Goal: Check status: Check status

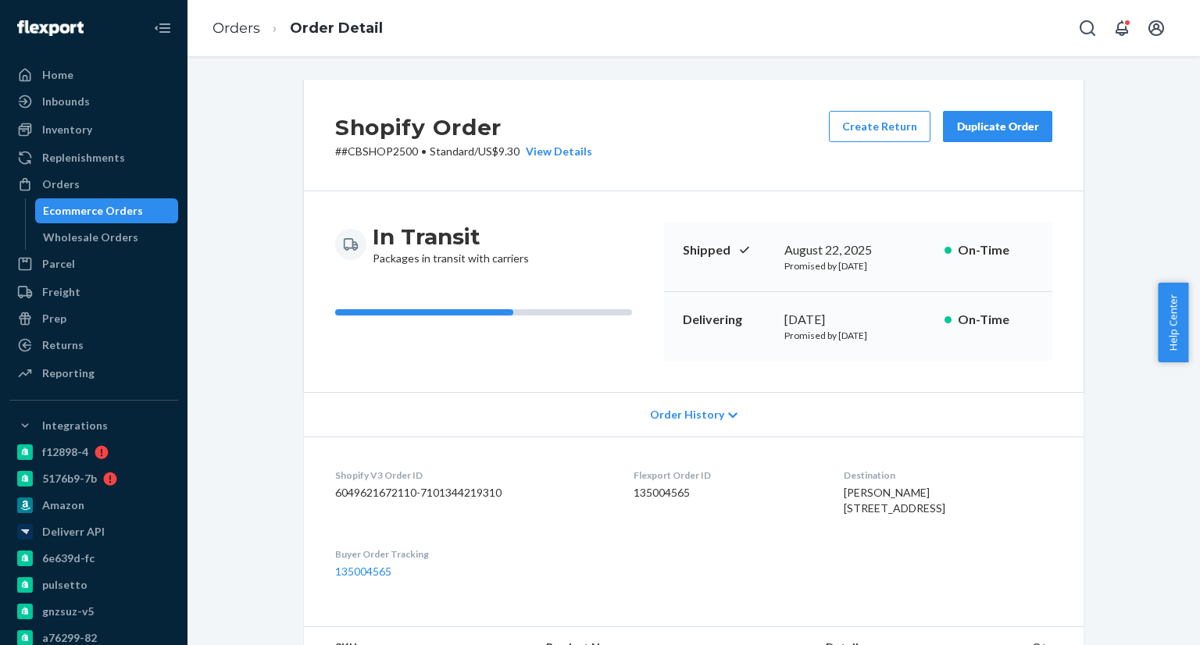
click at [131, 209] on div "Ecommerce Orders" at bounding box center [93, 211] width 100 height 16
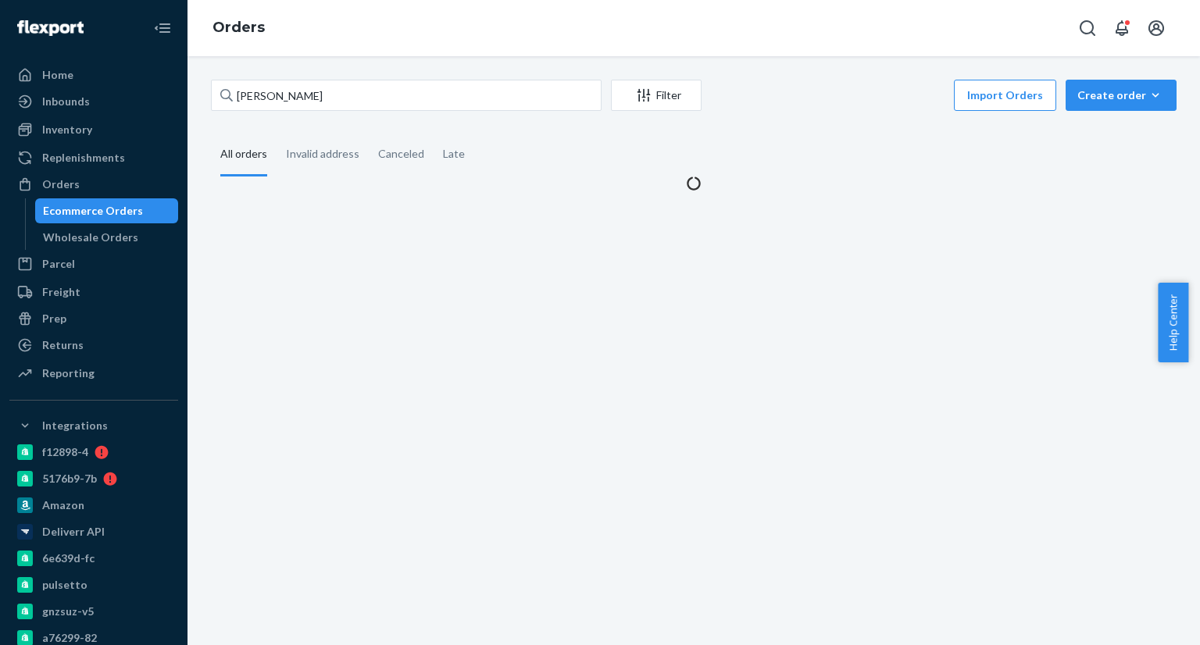
click at [278, 97] on input "[PERSON_NAME]" at bounding box center [406, 95] width 391 height 31
drag, startPoint x: 0, startPoint y: 0, endPoint x: 278, endPoint y: 97, distance: 294.5
click at [278, 97] on input "[PERSON_NAME]" at bounding box center [406, 95] width 391 height 31
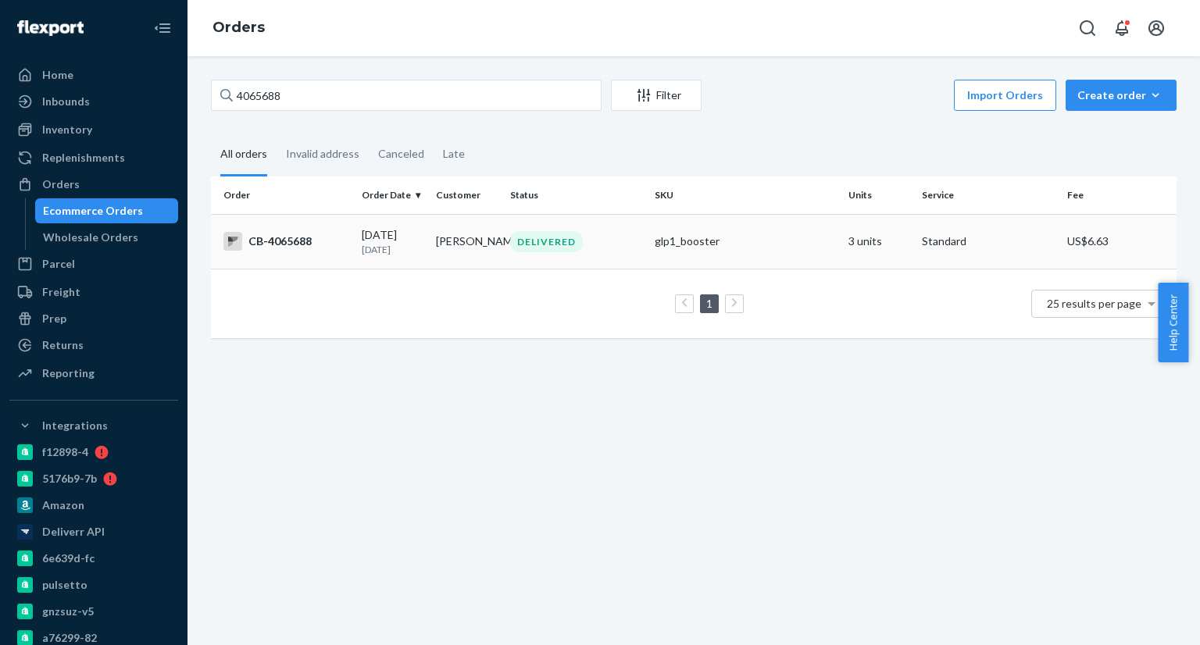
type input "4065688"
click at [376, 255] on td "[DATE] [DATE]" at bounding box center [392, 241] width 74 height 55
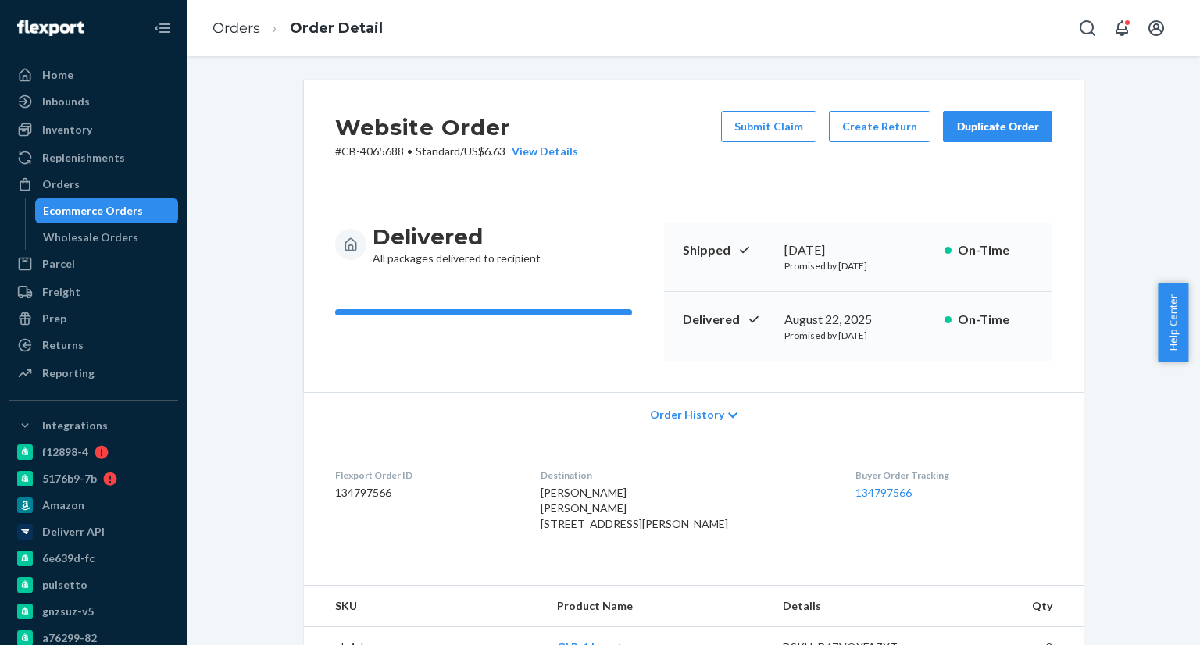
click at [862, 478] on dt "Buyer Order Tracking" at bounding box center [953, 475] width 197 height 13
click at [860, 488] on link "134797566" at bounding box center [883, 492] width 56 height 13
click at [144, 208] on div "Ecommerce Orders" at bounding box center [107, 211] width 141 height 22
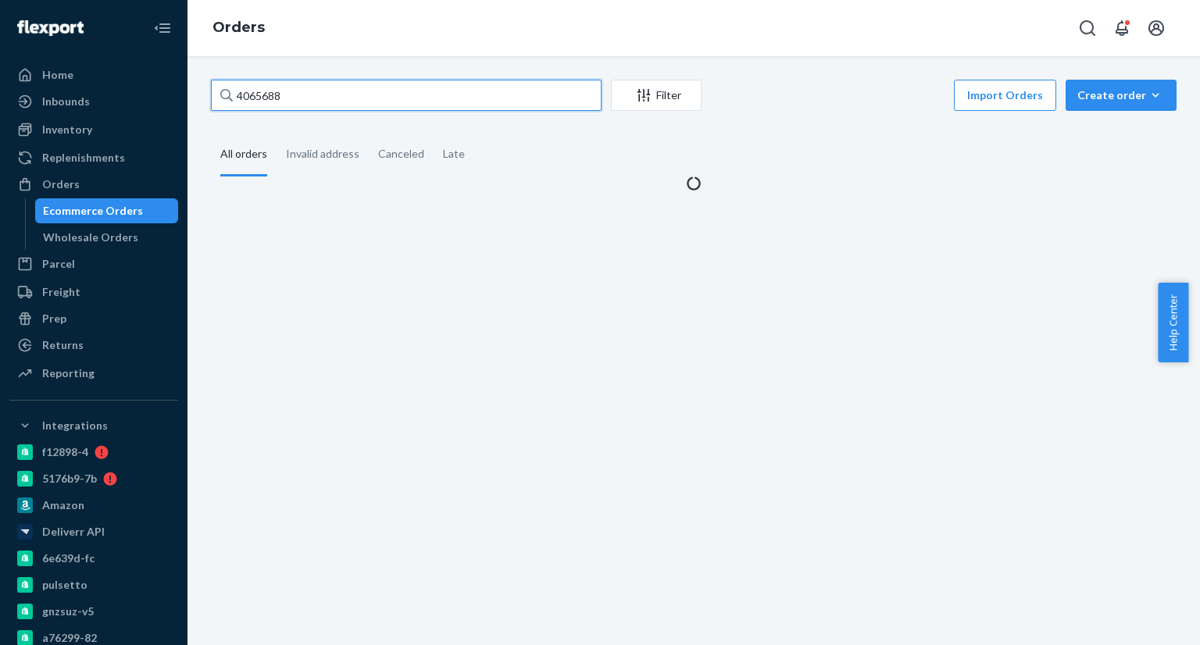
click at [330, 101] on input "4065688" at bounding box center [406, 95] width 391 height 31
paste input "3779002"
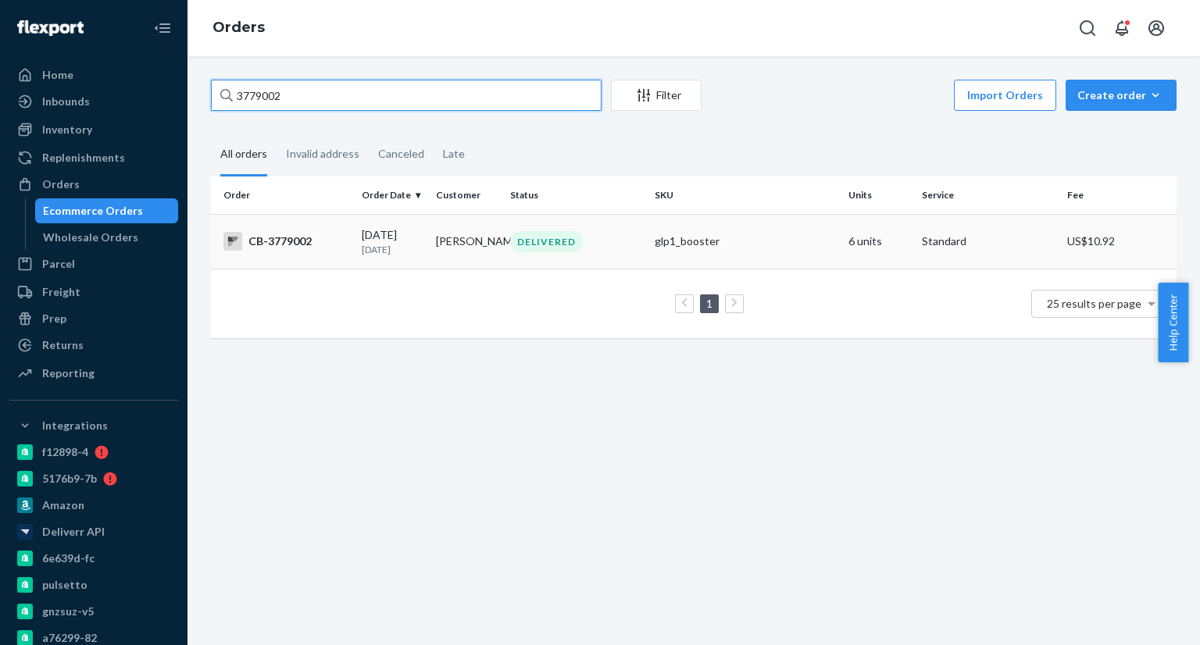
type input "3779002"
click at [298, 257] on td "CB-3779002" at bounding box center [283, 241] width 145 height 55
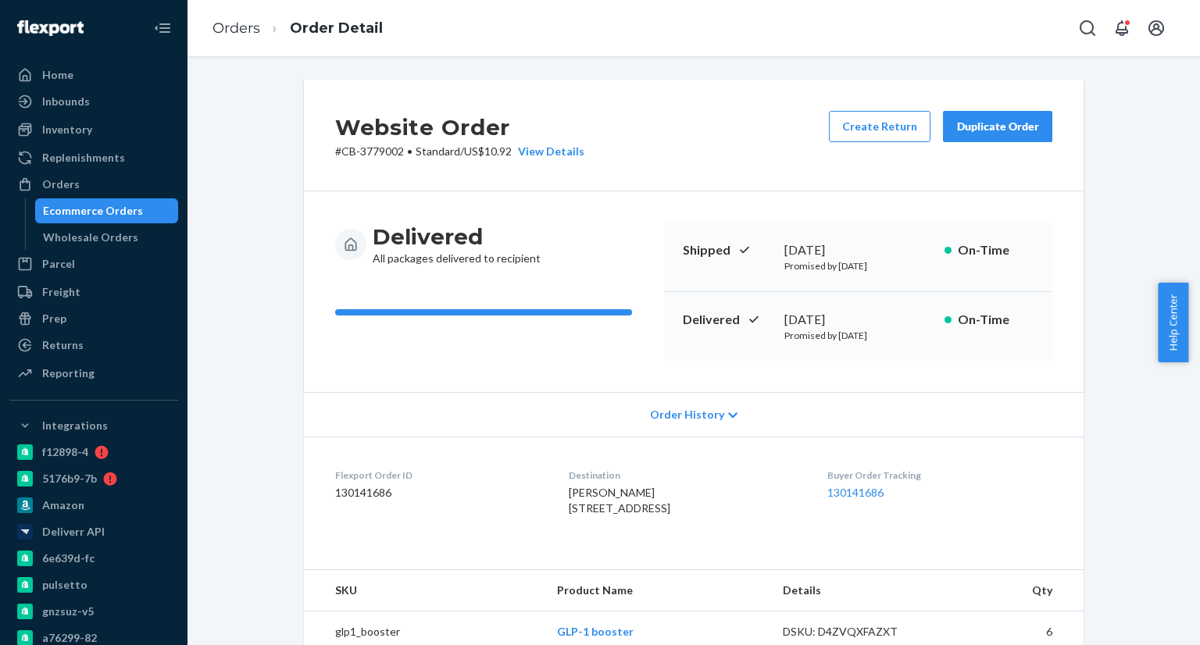
scroll to position [156, 0]
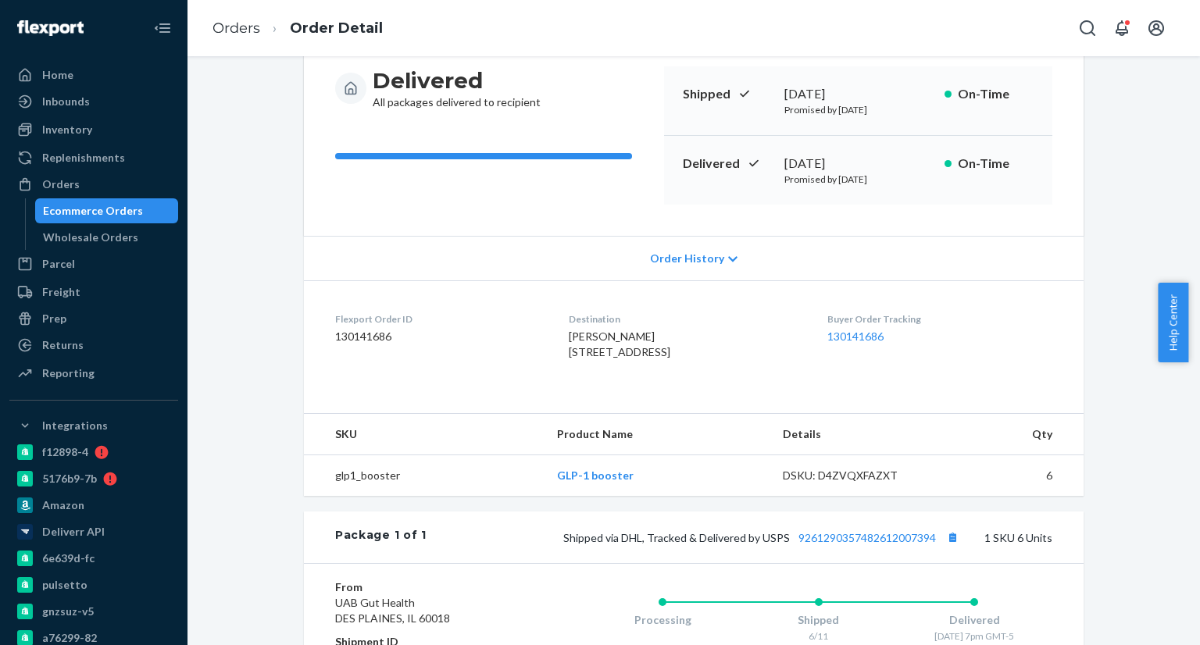
click at [791, 156] on div "[DATE]" at bounding box center [858, 164] width 148 height 18
copy div "[DATE]"
